Goal: Find specific page/section: Find specific page/section

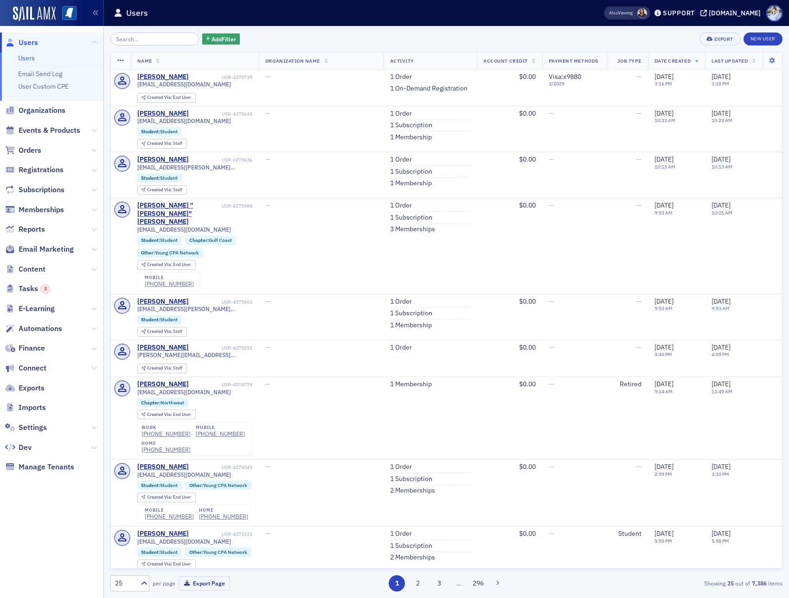
drag, startPoint x: 33, startPoint y: 348, endPoint x: 108, endPoint y: 323, distance: 78.5
click at [33, 348] on span "Finance" at bounding box center [32, 348] width 26 height 10
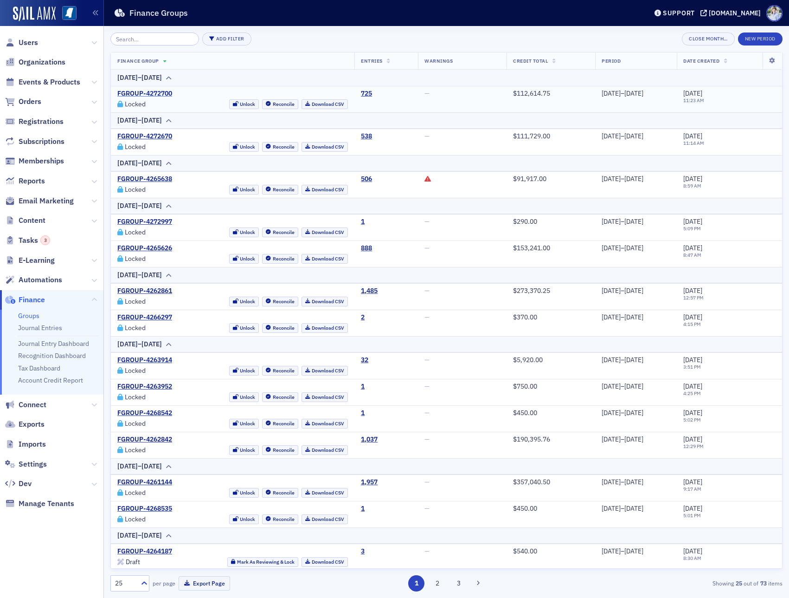
click at [152, 90] on link "FGROUP-4272700" at bounding box center [144, 94] width 55 height 8
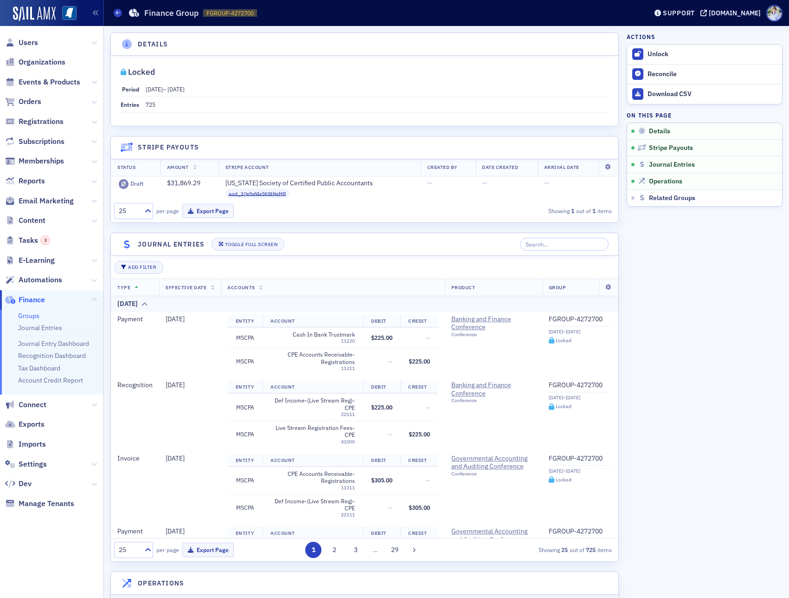
click at [26, 316] on link "Groups" at bounding box center [28, 315] width 21 height 8
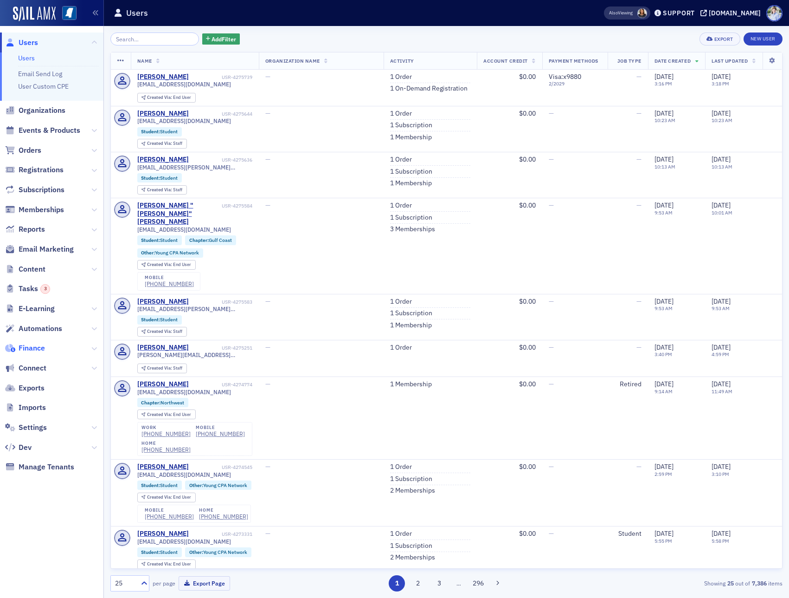
click at [40, 351] on span "Finance" at bounding box center [32, 348] width 26 height 10
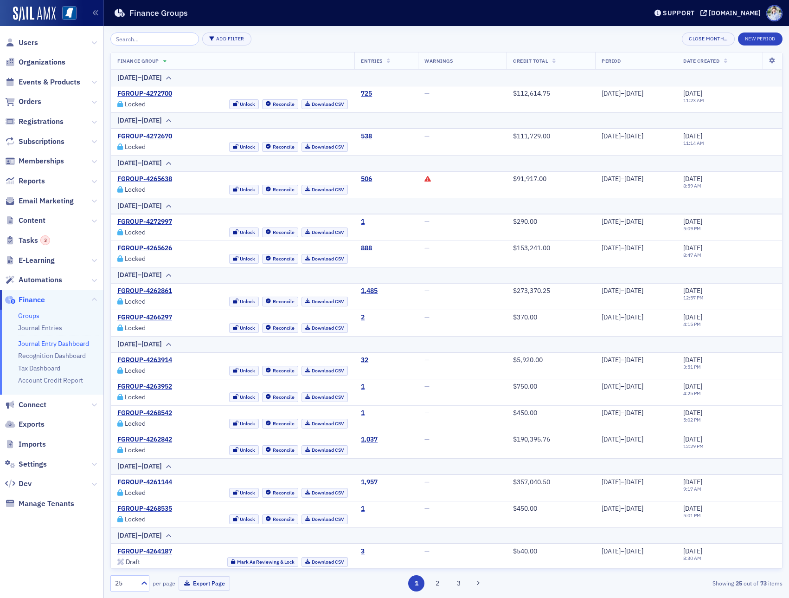
click at [43, 345] on link "Journal Entry Dashboard" at bounding box center [53, 343] width 71 height 8
